Goal: Transaction & Acquisition: Purchase product/service

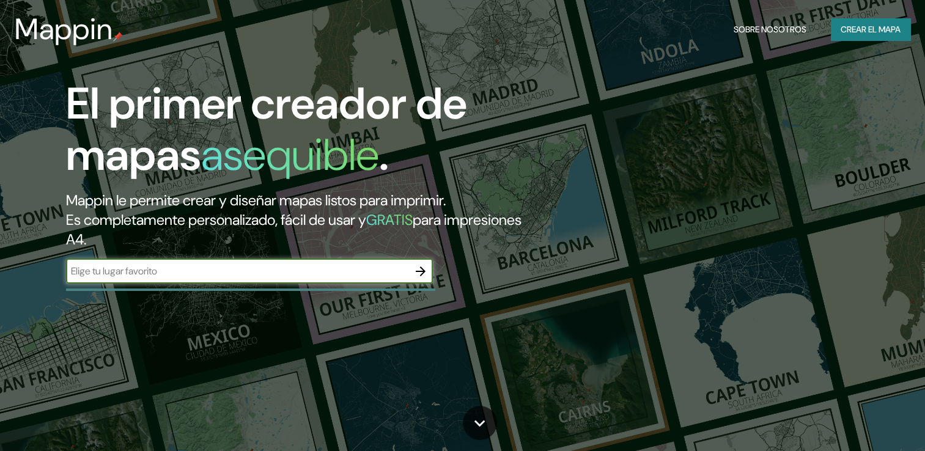
click at [880, 28] on font "Crear el mapa" at bounding box center [870, 29] width 60 height 15
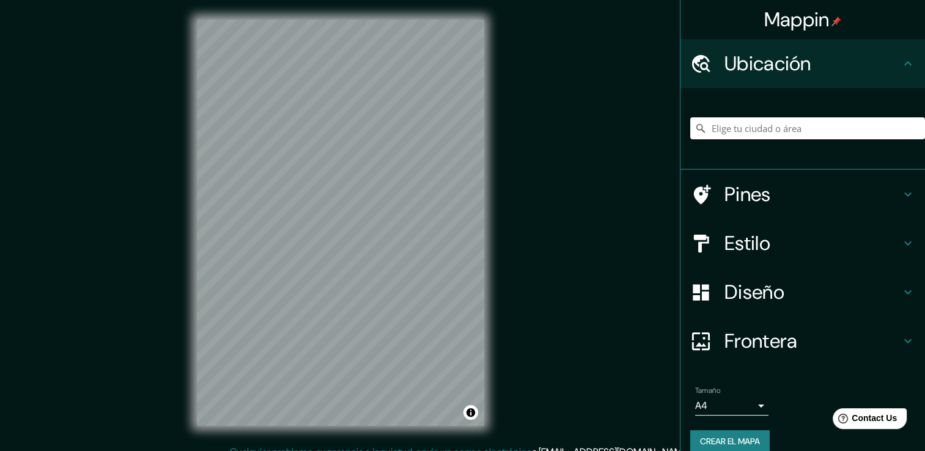
click at [761, 118] on input "Elige tu ciudad o área" at bounding box center [807, 128] width 235 height 22
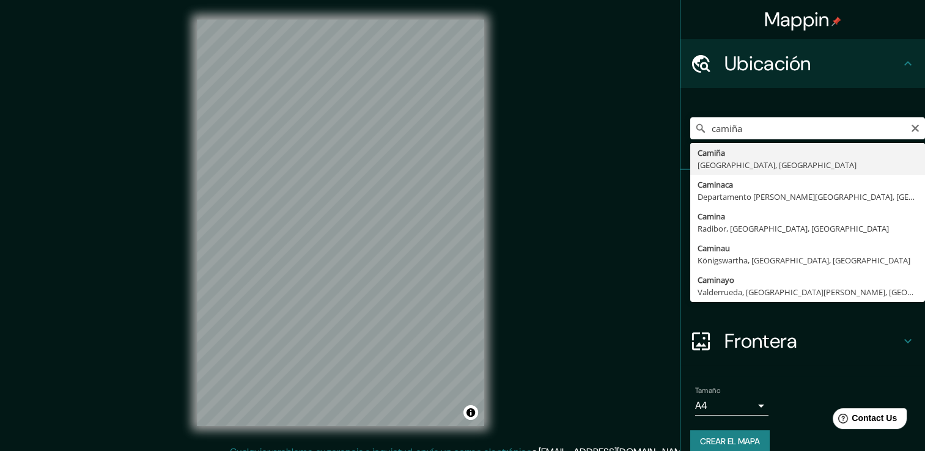
type input "Camiña, [GEOGRAPHIC_DATA], [GEOGRAPHIC_DATA]"
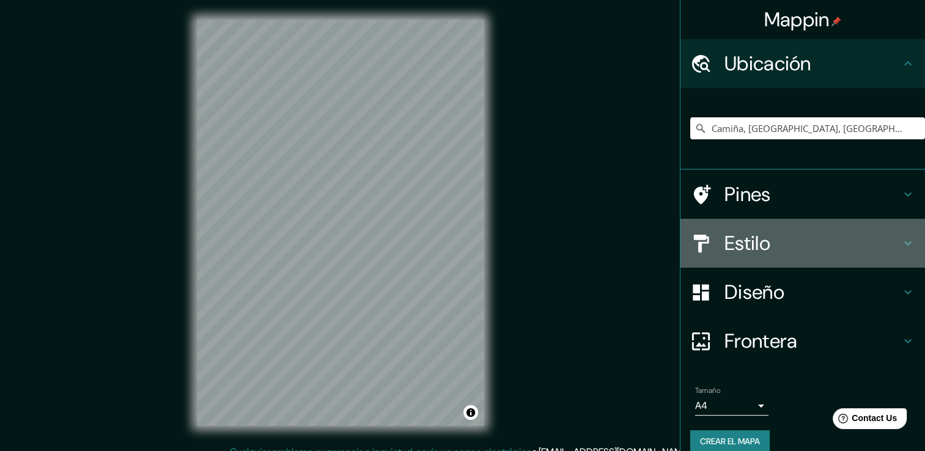
click at [816, 253] on h4 "Estilo" at bounding box center [812, 243] width 176 height 24
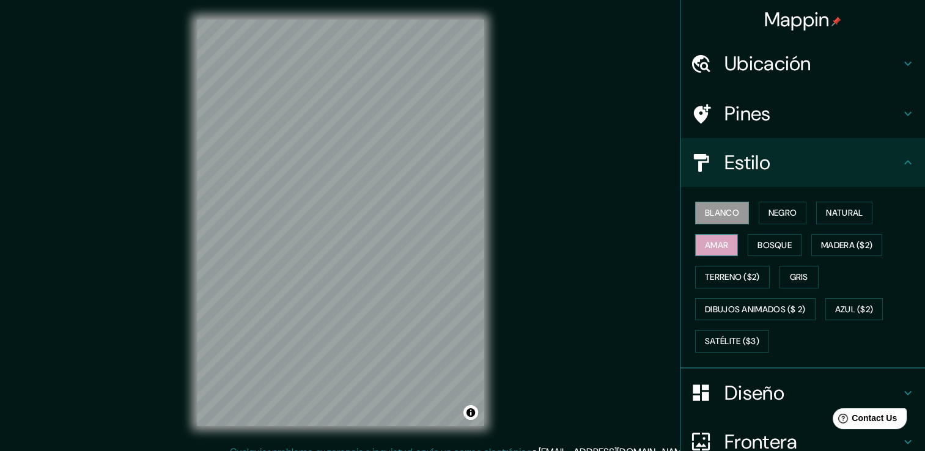
click at [725, 242] on button "Amar" at bounding box center [716, 245] width 43 height 23
click at [762, 235] on button "Bosque" at bounding box center [774, 245] width 54 height 23
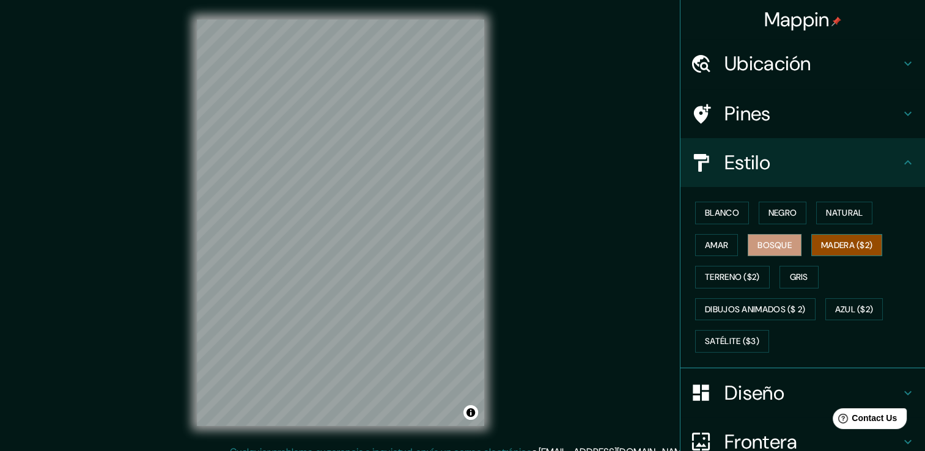
click at [836, 241] on font "Madera ($2)" at bounding box center [846, 245] width 51 height 15
click at [744, 270] on font "Terreno ($2)" at bounding box center [732, 277] width 55 height 15
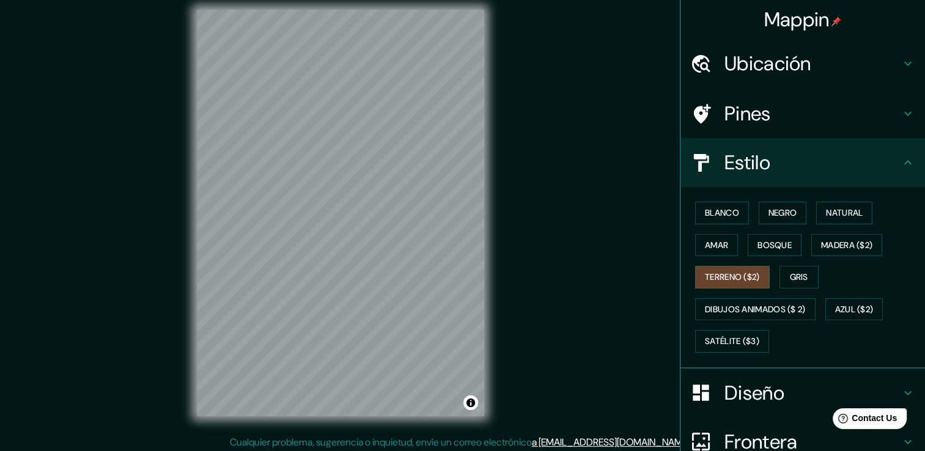
scroll to position [13, 0]
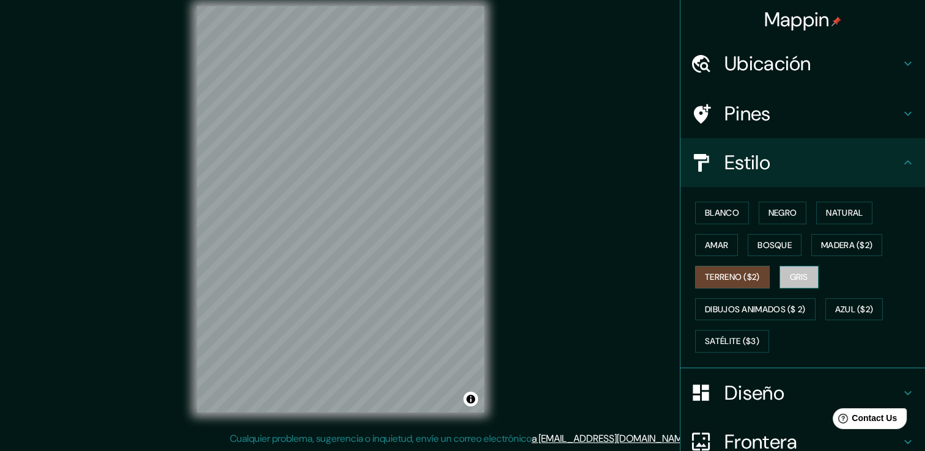
click at [790, 270] on font "Gris" at bounding box center [799, 277] width 18 height 15
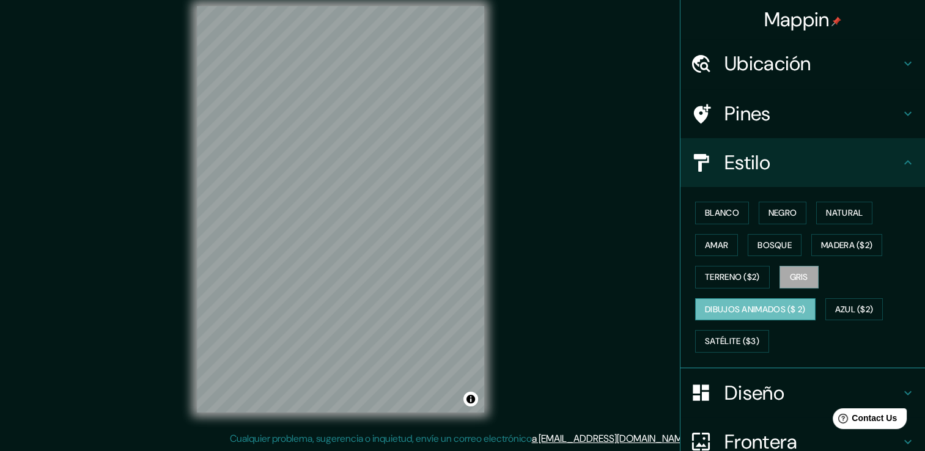
click at [788, 307] on font "Dibujos animados ($ 2)" at bounding box center [755, 309] width 101 height 15
click at [839, 304] on font "Azul ($2)" at bounding box center [854, 309] width 39 height 15
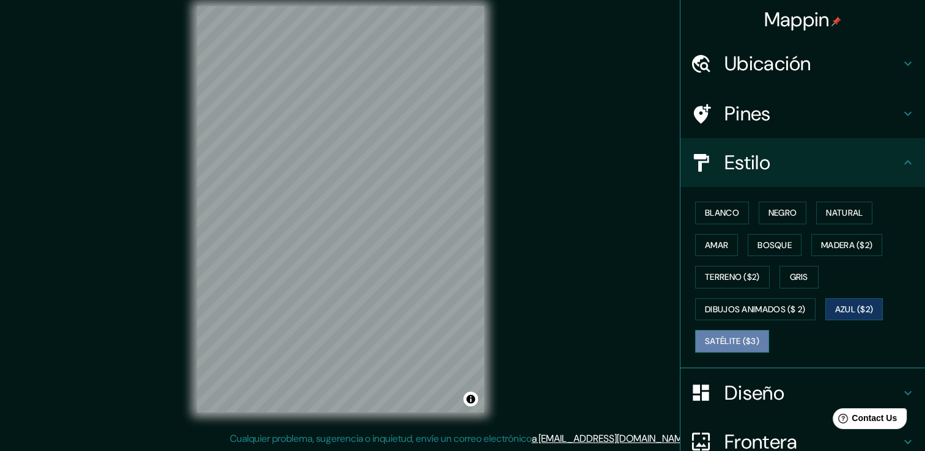
drag, startPoint x: 738, startPoint y: 339, endPoint x: 731, endPoint y: 334, distance: 9.2
click at [738, 339] on font "Satélite ($3)" at bounding box center [732, 341] width 54 height 15
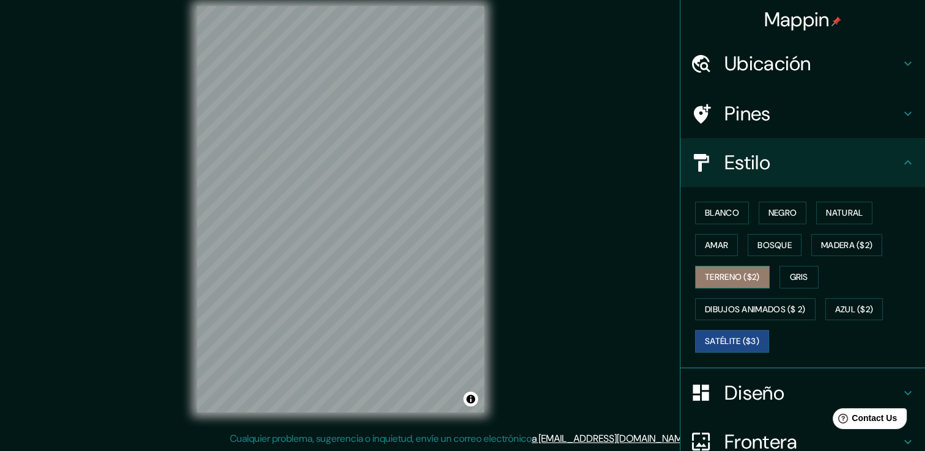
click at [732, 273] on font "Terreno ($2)" at bounding box center [732, 277] width 55 height 15
